Goal: Information Seeking & Learning: Check status

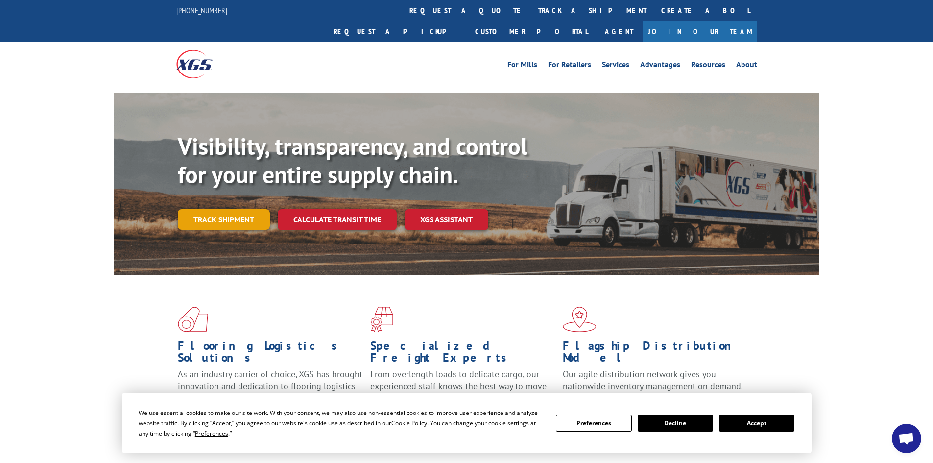
click at [225, 209] on link "Track shipment" at bounding box center [224, 219] width 92 height 21
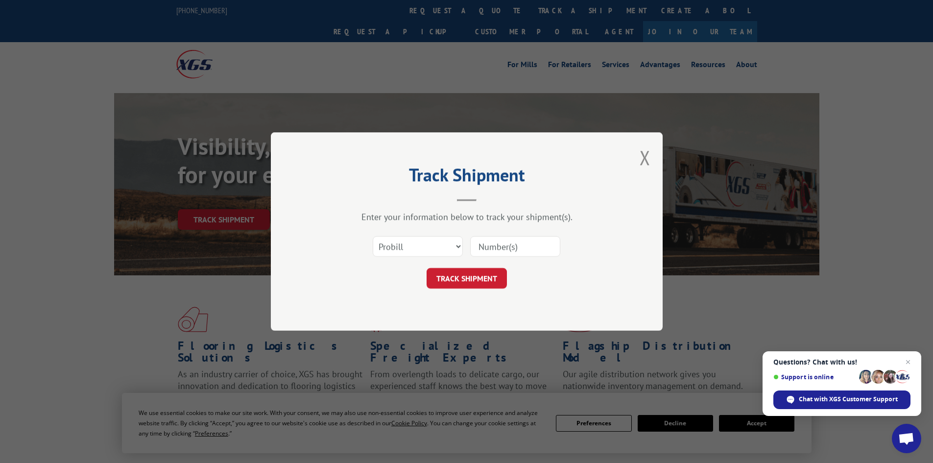
click at [506, 251] on input at bounding box center [515, 246] width 90 height 21
click at [430, 243] on select "Select category... Probill BOL PO" at bounding box center [418, 246] width 90 height 21
click at [493, 254] on input at bounding box center [515, 246] width 90 height 21
type input "17271797"
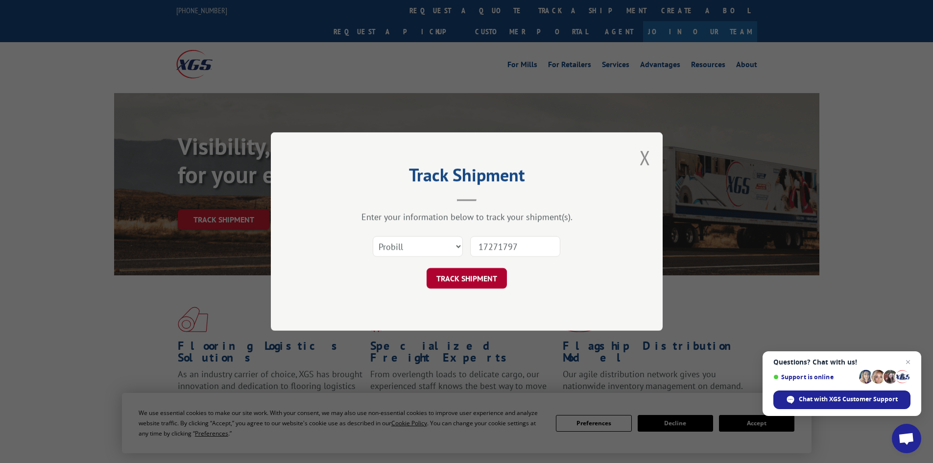
click at [483, 277] on button "TRACK SHIPMENT" at bounding box center [466, 278] width 80 height 21
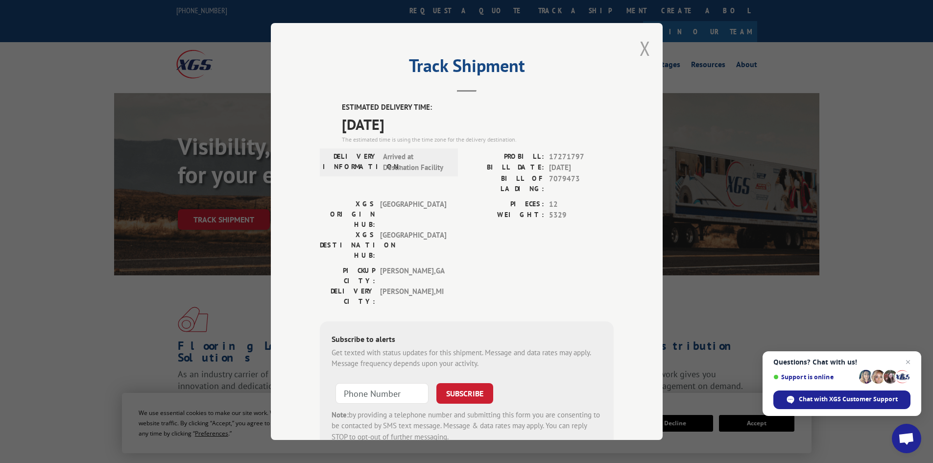
click at [643, 47] on button "Close modal" at bounding box center [644, 48] width 11 height 26
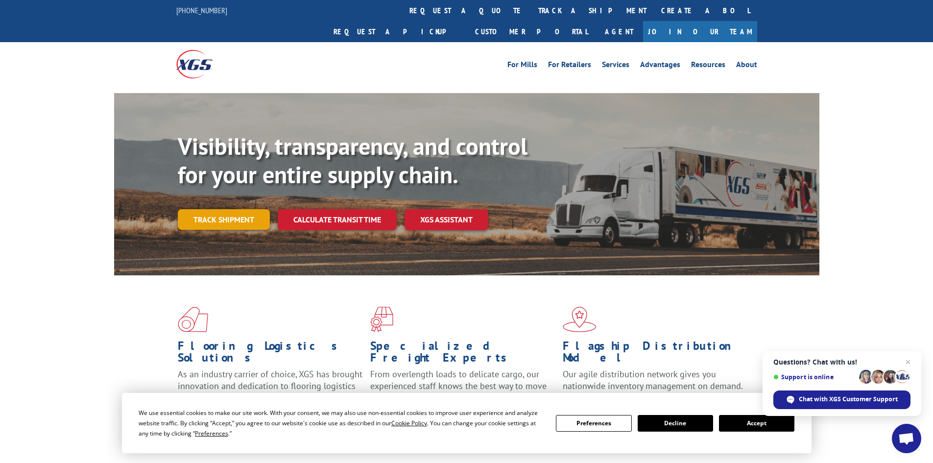
click at [220, 209] on link "Track shipment" at bounding box center [224, 219] width 92 height 21
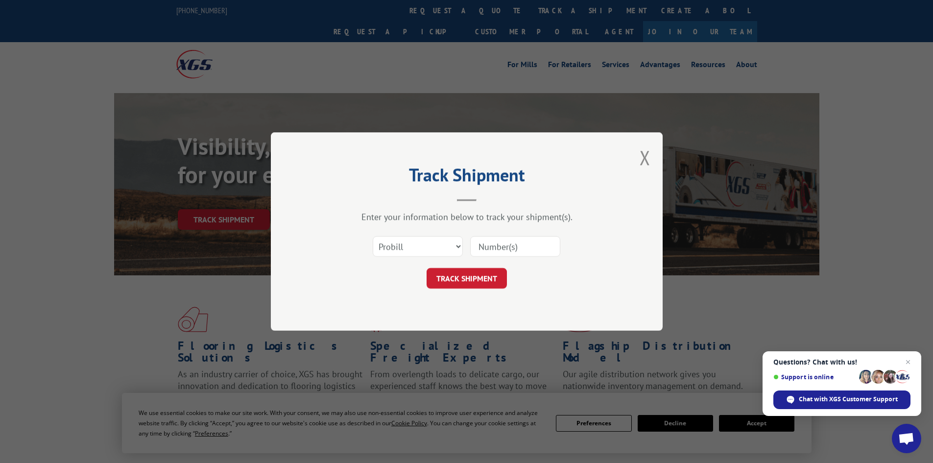
click at [489, 250] on input at bounding box center [515, 246] width 90 height 21
type input "17271797"
click at [468, 279] on button "TRACK SHIPMENT" at bounding box center [466, 278] width 80 height 21
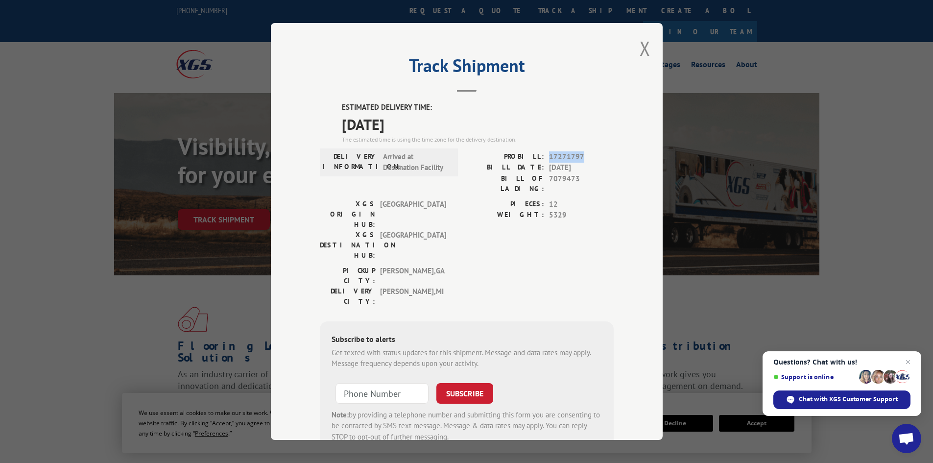
drag, startPoint x: 545, startPoint y: 154, endPoint x: 580, endPoint y: 154, distance: 35.3
click at [580, 154] on span "17271797" at bounding box center [581, 156] width 65 height 11
click at [641, 45] on button "Close modal" at bounding box center [644, 48] width 11 height 26
